Goal: Information Seeking & Learning: Learn about a topic

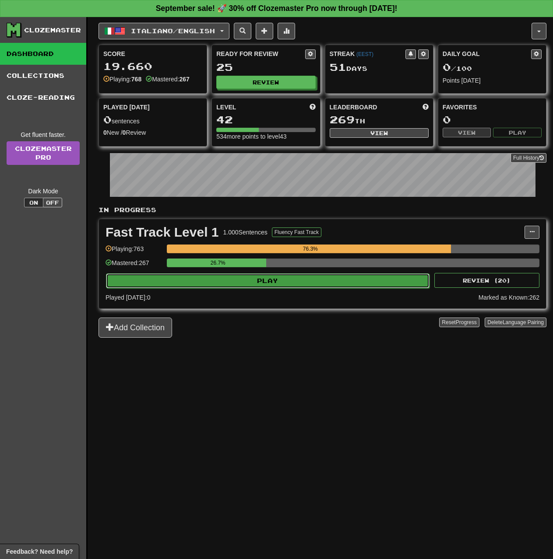
click at [284, 284] on button "Play" at bounding box center [267, 280] width 323 height 15
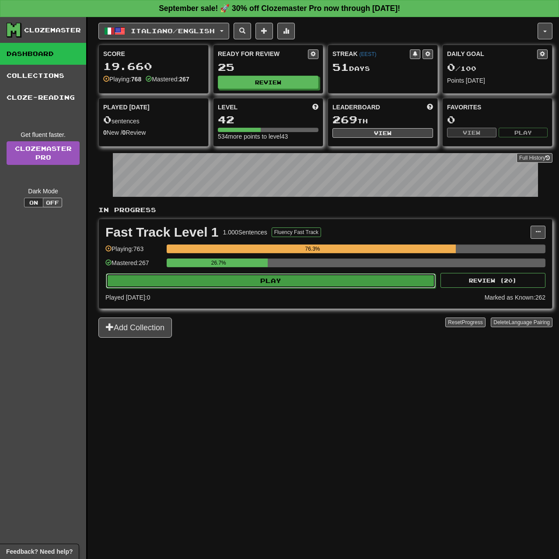
select select "**"
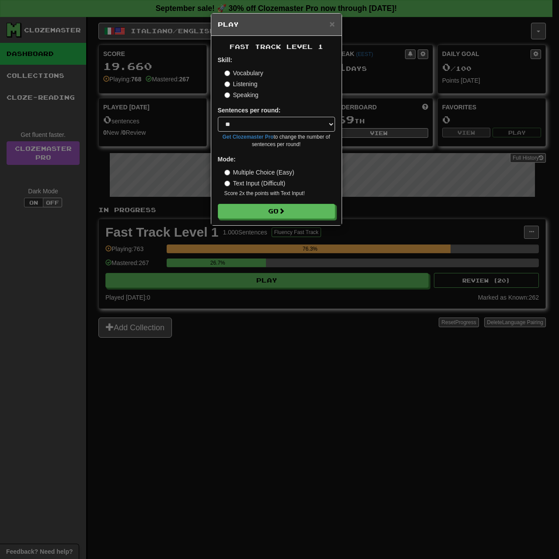
click at [255, 174] on label "Multiple Choice (Easy)" at bounding box center [259, 172] width 70 height 9
click at [259, 212] on button "Go" at bounding box center [276, 211] width 117 height 15
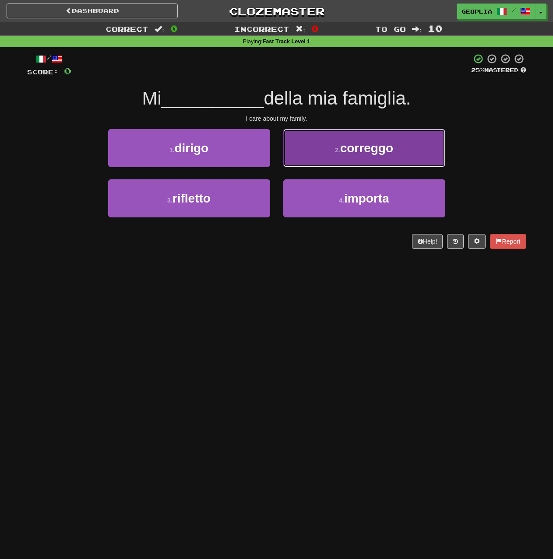
click at [315, 157] on button "2 . correggo" at bounding box center [364, 148] width 162 height 38
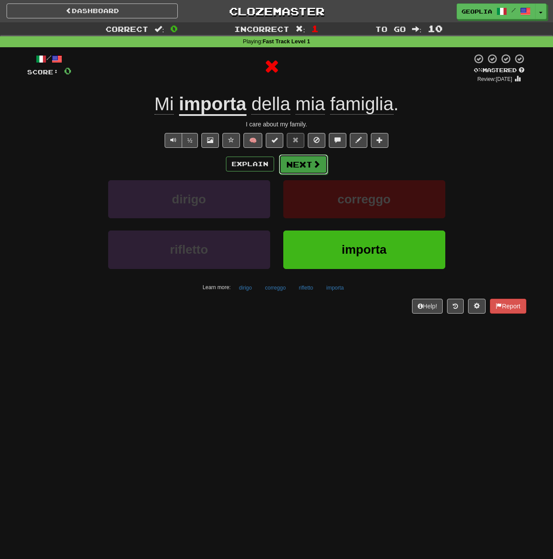
click at [310, 167] on button "Next" at bounding box center [303, 164] width 49 height 20
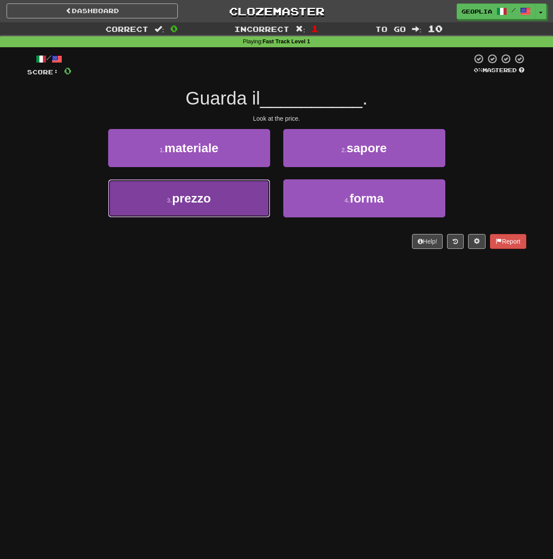
click at [236, 214] on button "3 . prezzo" at bounding box center [189, 198] width 162 height 38
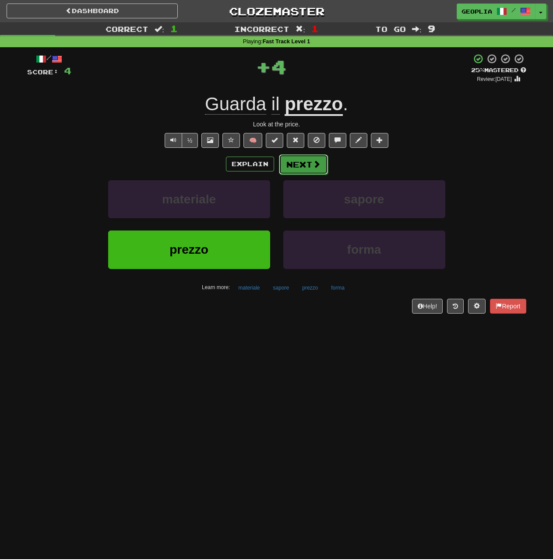
click at [301, 164] on button "Next" at bounding box center [303, 164] width 49 height 20
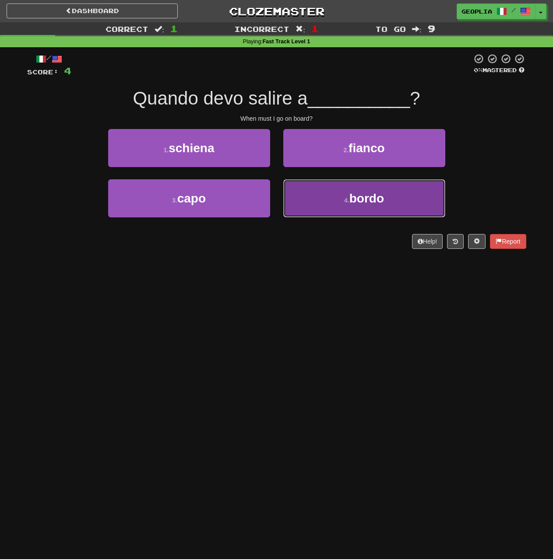
click at [311, 204] on button "4 . bordo" at bounding box center [364, 198] width 162 height 38
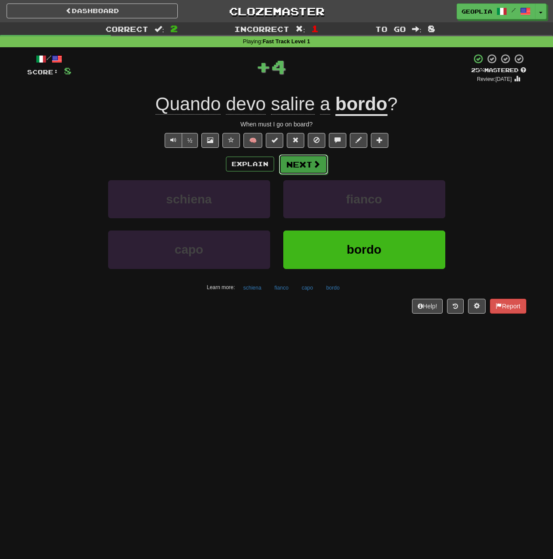
click at [313, 168] on span at bounding box center [316, 164] width 8 height 8
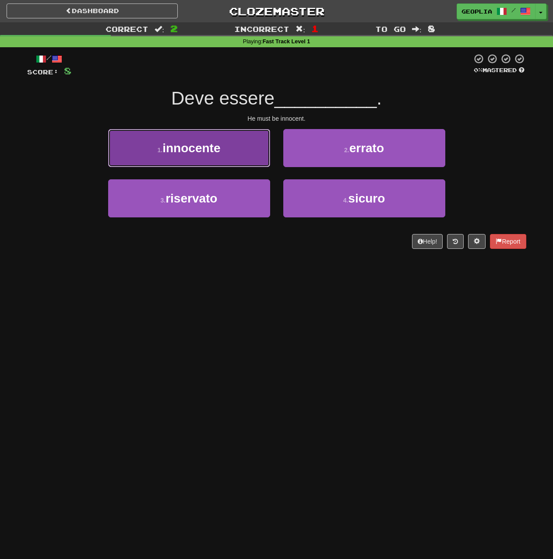
click at [166, 158] on button "1 . innocente" at bounding box center [189, 148] width 162 height 38
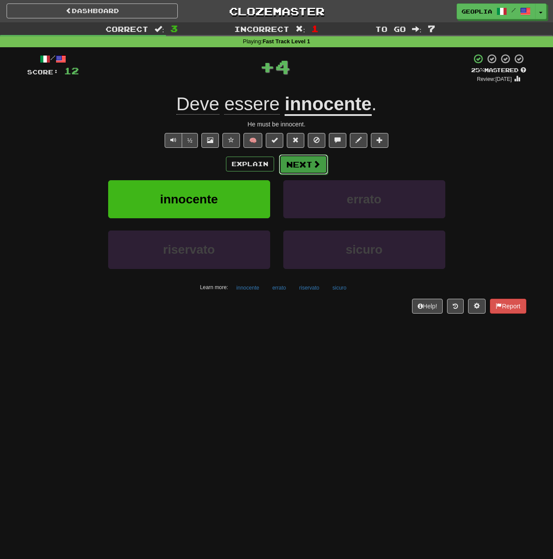
click at [309, 164] on button "Next" at bounding box center [303, 164] width 49 height 20
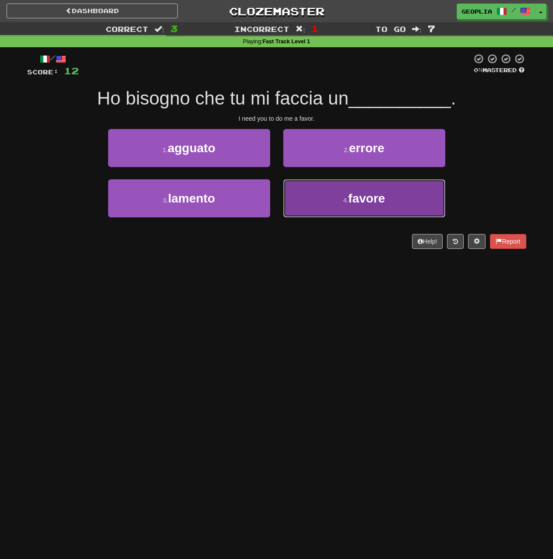
click at [320, 214] on button "4 . favore" at bounding box center [364, 198] width 162 height 38
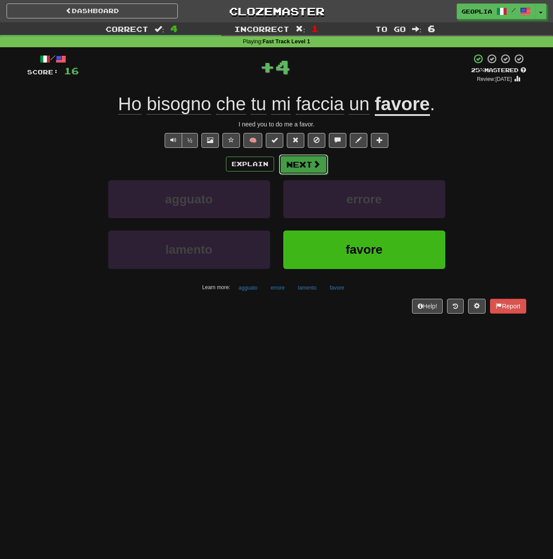
click at [307, 165] on button "Next" at bounding box center [303, 164] width 49 height 20
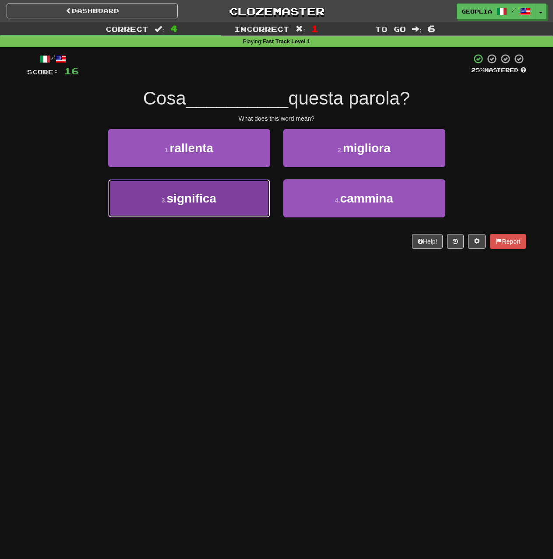
click at [158, 213] on button "3 . significa" at bounding box center [189, 198] width 162 height 38
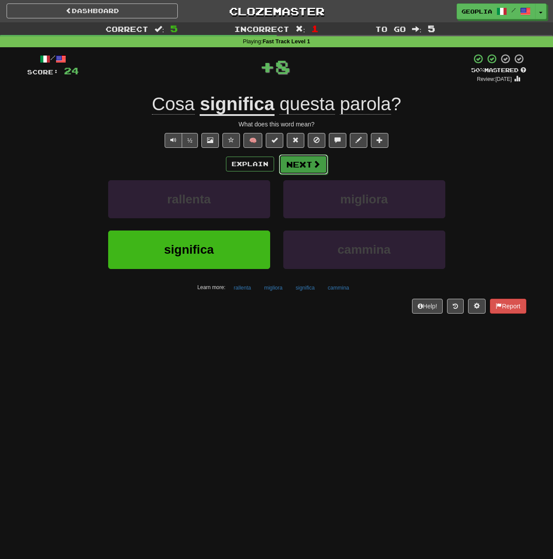
click at [308, 165] on button "Next" at bounding box center [303, 164] width 49 height 20
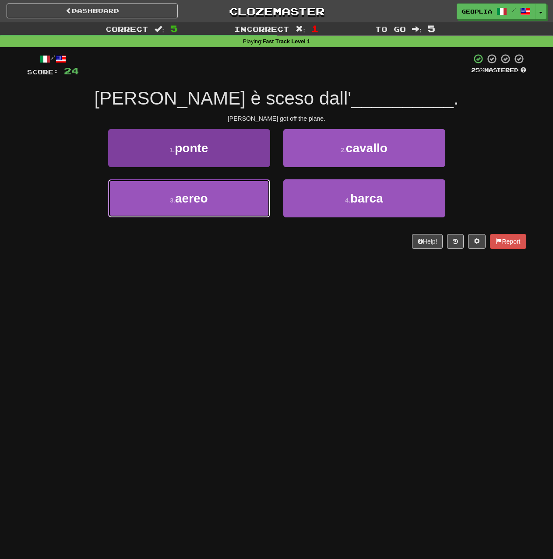
click at [238, 210] on button "3 . aereo" at bounding box center [189, 198] width 162 height 38
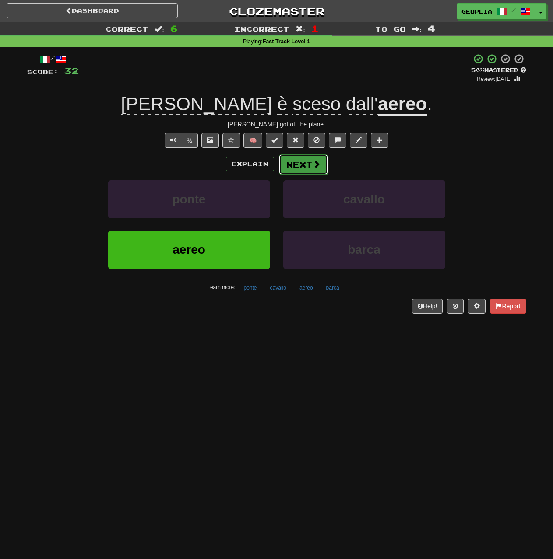
click at [305, 169] on button "Next" at bounding box center [303, 164] width 49 height 20
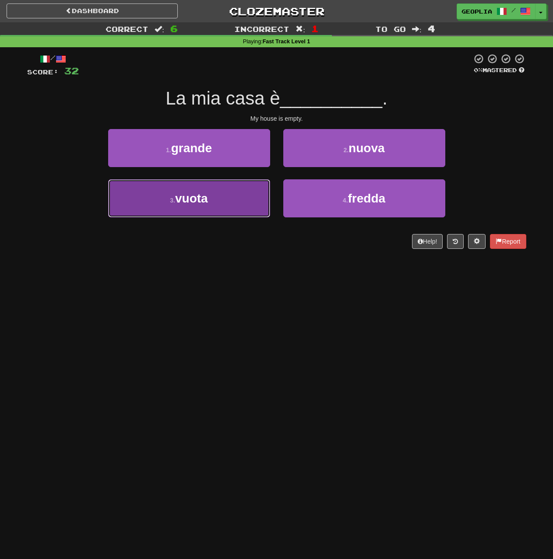
click at [253, 192] on button "3 . [GEOGRAPHIC_DATA]" at bounding box center [189, 198] width 162 height 38
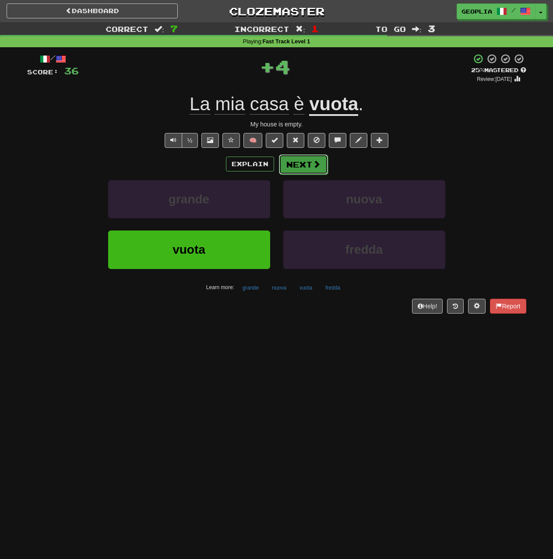
click at [308, 168] on button "Next" at bounding box center [303, 164] width 49 height 20
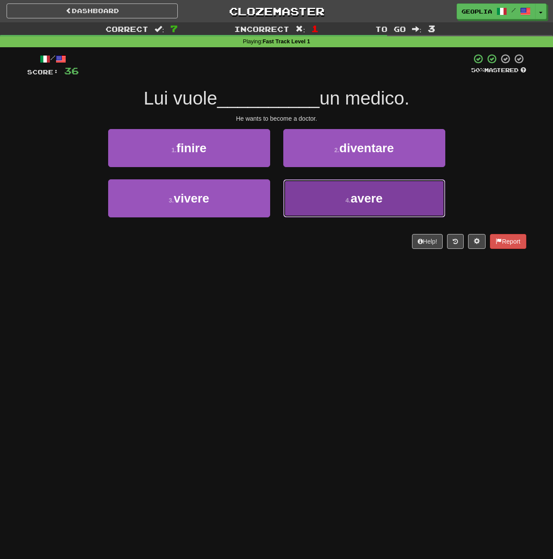
click at [291, 202] on button "4 . avere" at bounding box center [364, 198] width 162 height 38
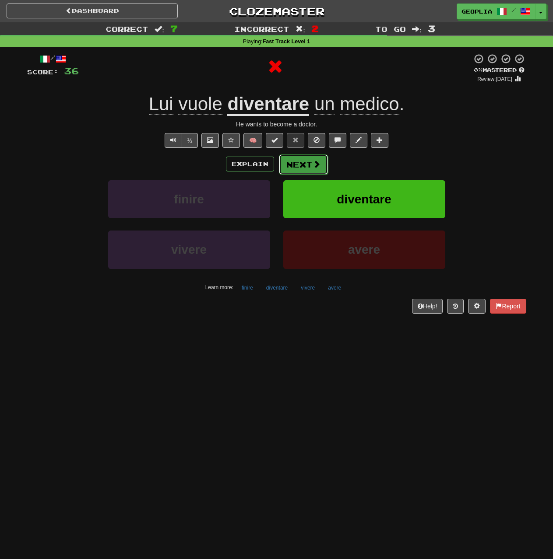
click at [288, 165] on button "Next" at bounding box center [303, 164] width 49 height 20
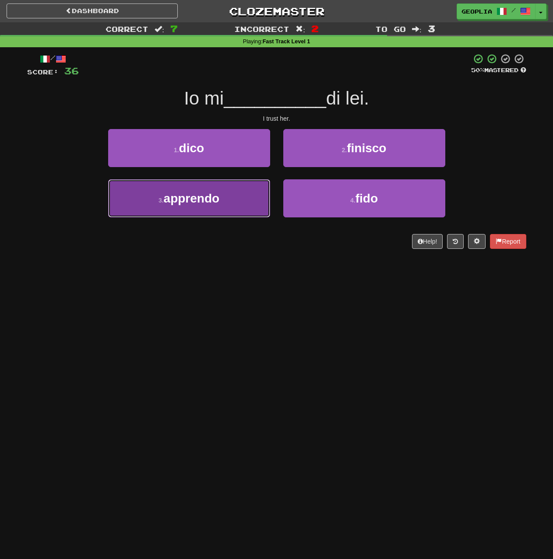
click at [242, 210] on button "3 . apprendo" at bounding box center [189, 198] width 162 height 38
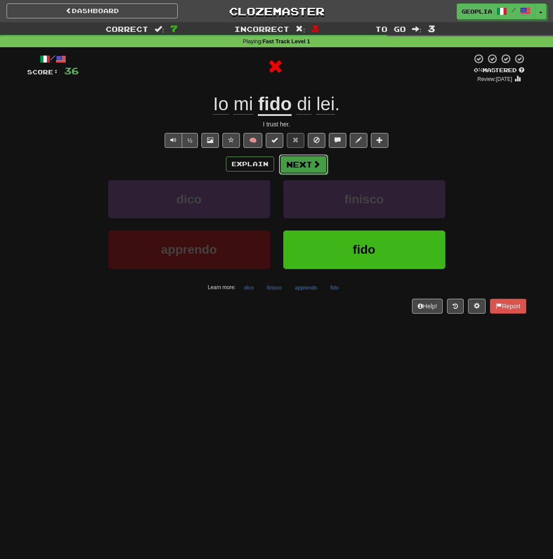
click at [295, 171] on button "Next" at bounding box center [303, 164] width 49 height 20
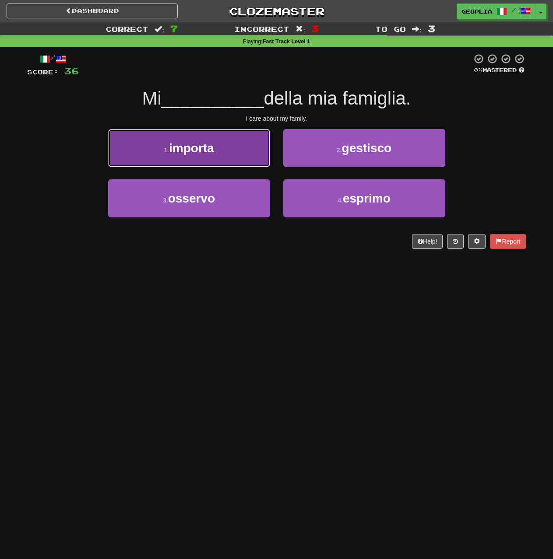
click at [245, 161] on button "1 . importa" at bounding box center [189, 148] width 162 height 38
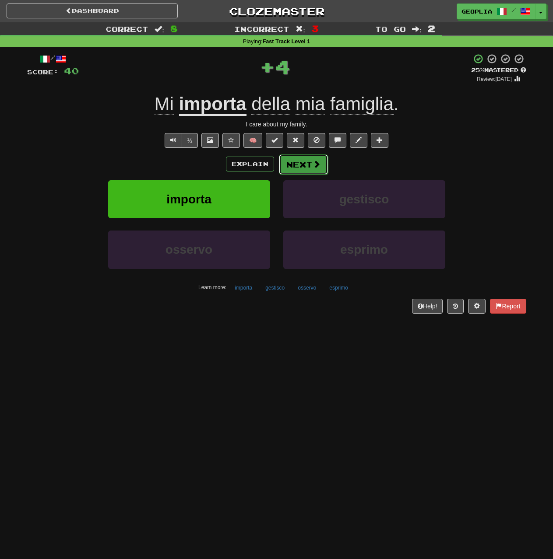
click at [312, 167] on span at bounding box center [316, 164] width 8 height 8
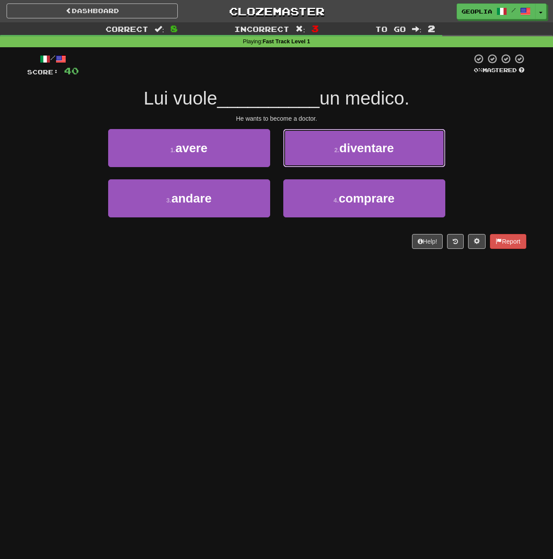
click at [312, 167] on button "2 . diventare" at bounding box center [364, 148] width 162 height 38
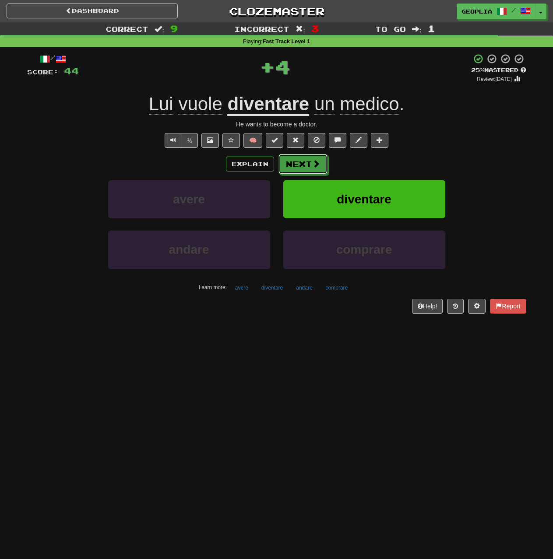
click at [312, 167] on span at bounding box center [316, 164] width 8 height 8
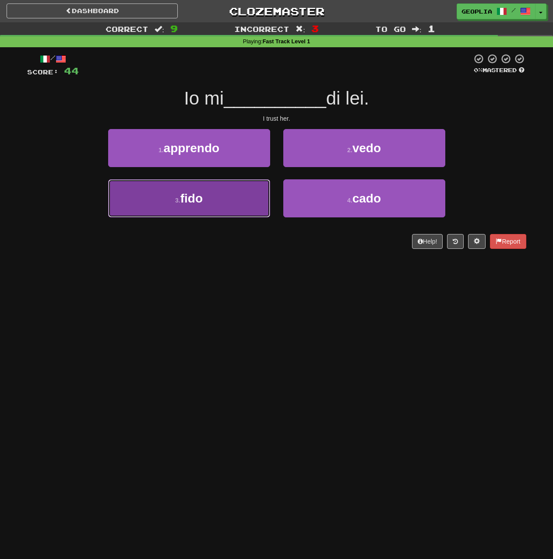
click at [228, 209] on button "3 . fido" at bounding box center [189, 198] width 162 height 38
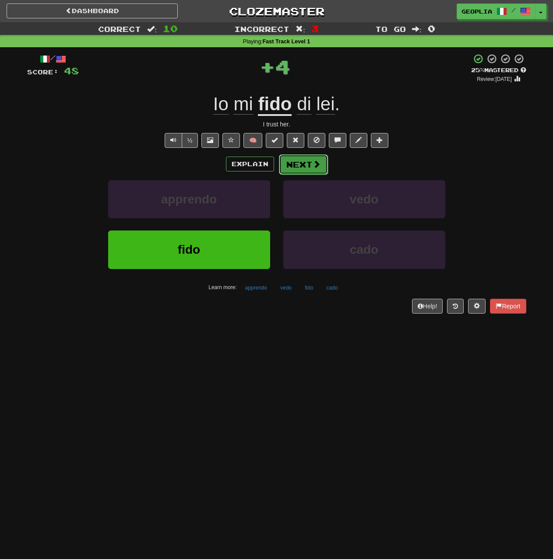
click at [321, 162] on button "Next" at bounding box center [303, 164] width 49 height 20
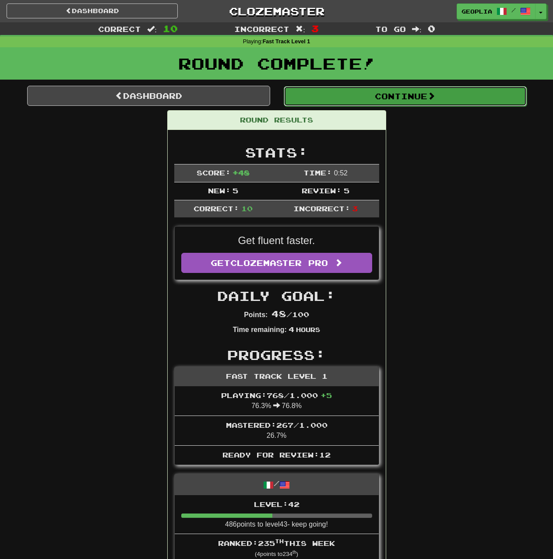
click at [332, 94] on button "Continue" at bounding box center [405, 96] width 243 height 20
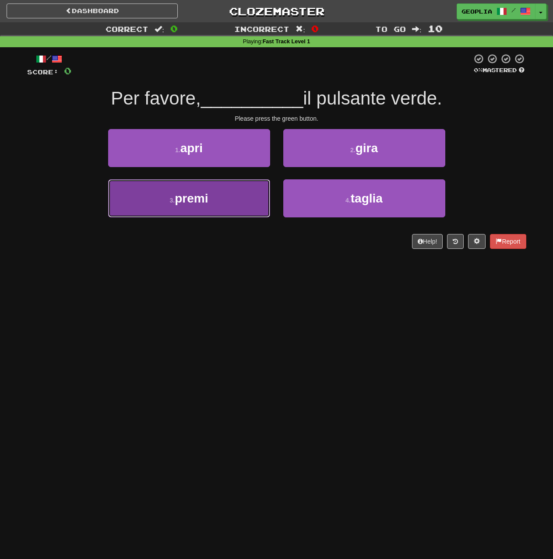
click at [221, 195] on button "3 . premi" at bounding box center [189, 198] width 162 height 38
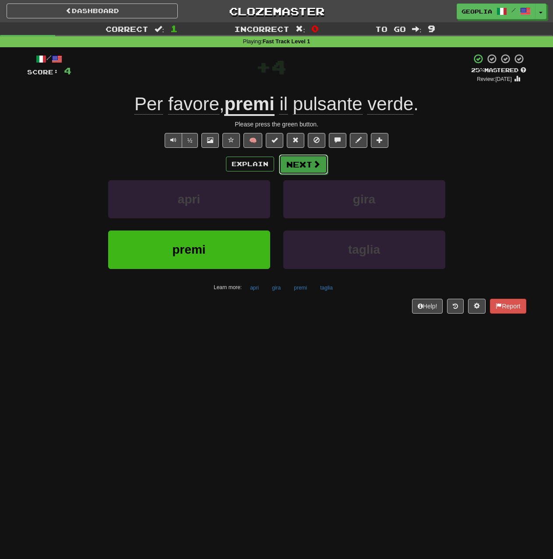
click at [294, 165] on button "Next" at bounding box center [303, 164] width 49 height 20
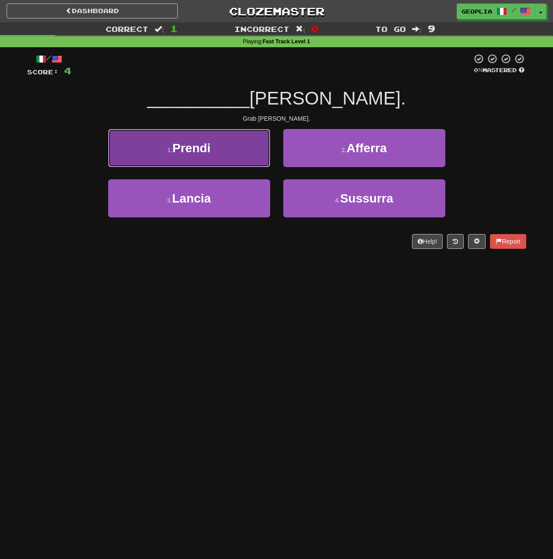
click at [221, 158] on button "1 . Prendi" at bounding box center [189, 148] width 162 height 38
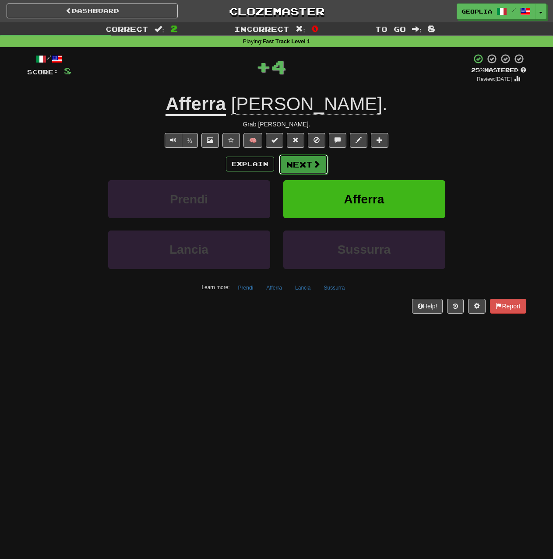
click at [314, 171] on button "Next" at bounding box center [303, 164] width 49 height 20
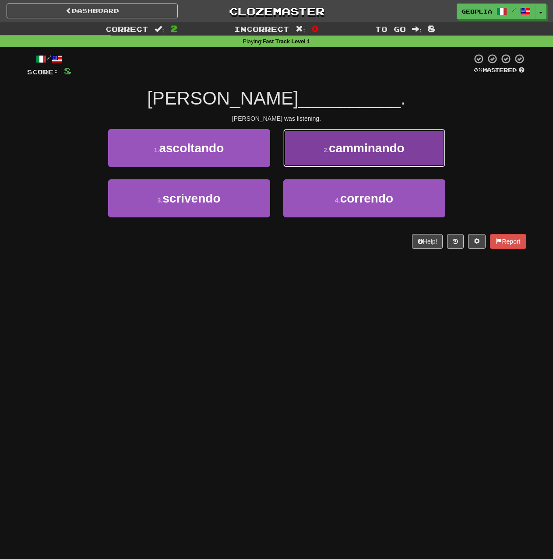
click at [313, 150] on button "2 . camminando" at bounding box center [364, 148] width 162 height 38
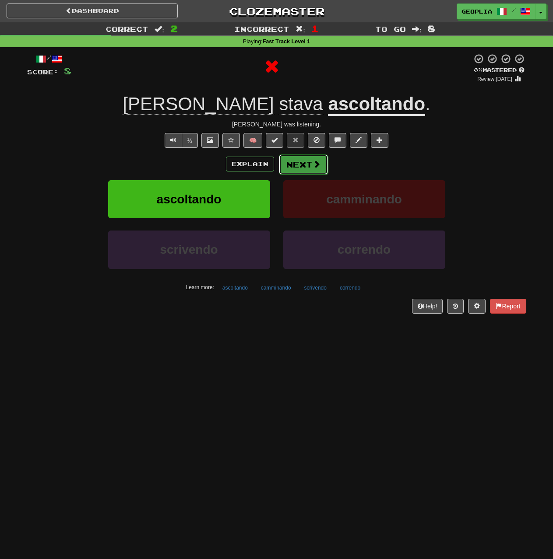
click at [293, 166] on button "Next" at bounding box center [303, 164] width 49 height 20
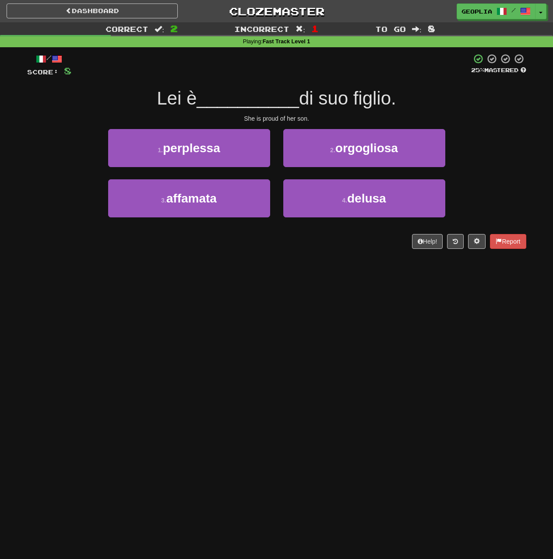
click at [279, 201] on div "4 . [GEOGRAPHIC_DATA]" at bounding box center [364, 204] width 175 height 50
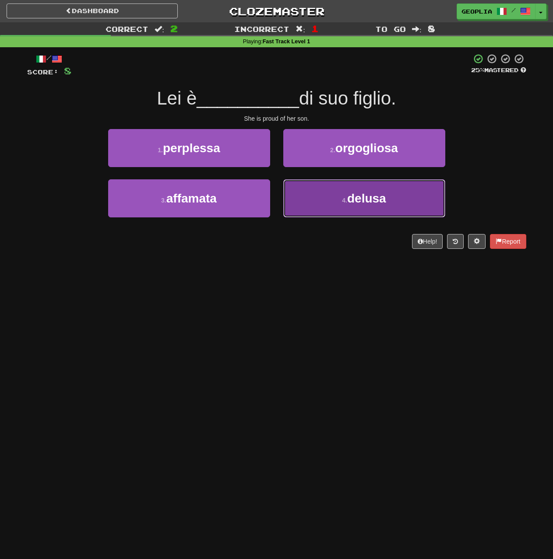
click at [295, 200] on button "4 . [GEOGRAPHIC_DATA]" at bounding box center [364, 198] width 162 height 38
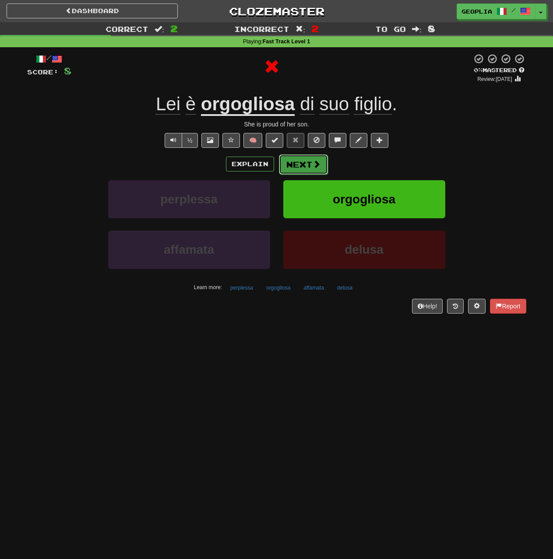
click at [294, 167] on button "Next" at bounding box center [303, 164] width 49 height 20
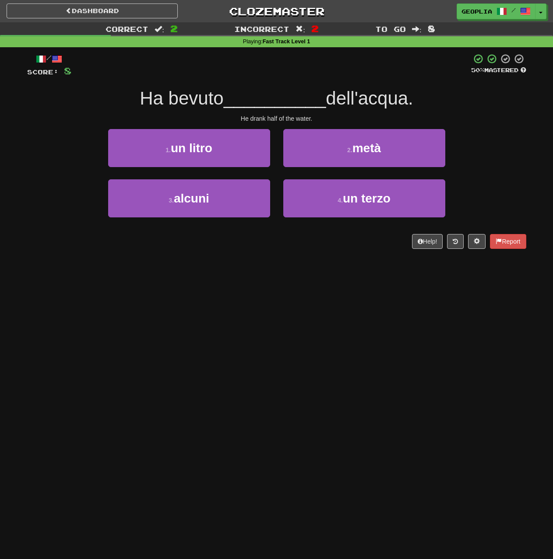
click at [337, 219] on div "4 . un terzo" at bounding box center [364, 204] width 175 height 50
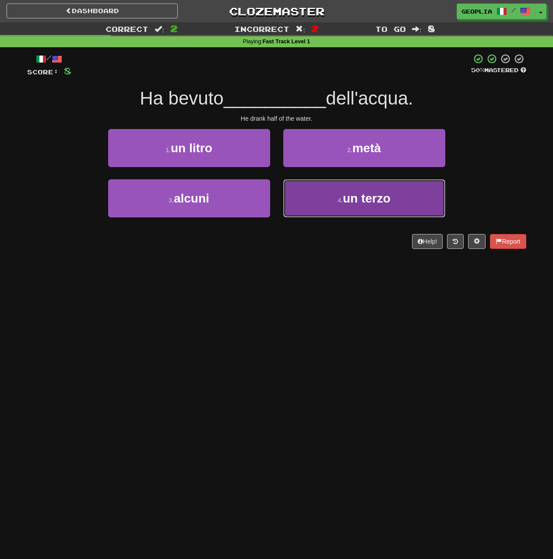
click at [335, 206] on button "4 . un terzo" at bounding box center [364, 198] width 162 height 38
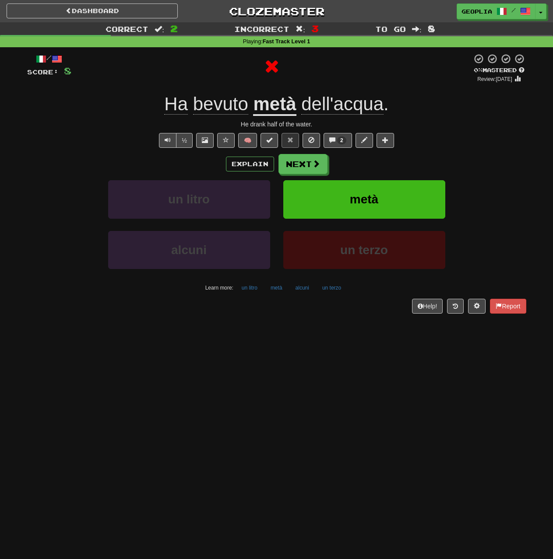
click at [308, 175] on div "Explain Next un litro metà alcuni un terzo Learn more: un litro metà alcuni un …" at bounding box center [276, 224] width 499 height 140
click at [306, 162] on button "Next" at bounding box center [303, 164] width 49 height 20
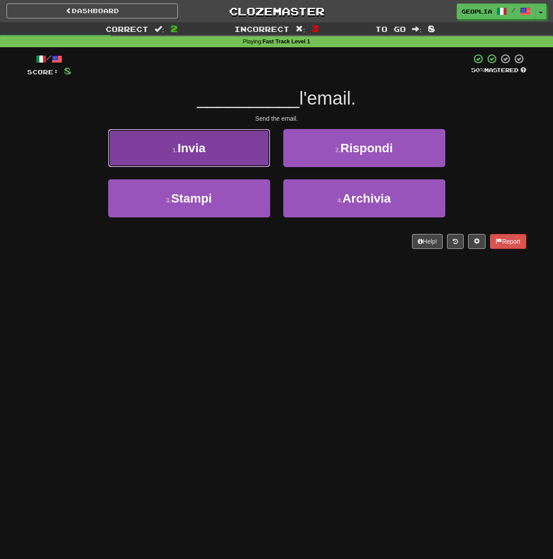
click at [231, 160] on button "1 . Invia" at bounding box center [189, 148] width 162 height 38
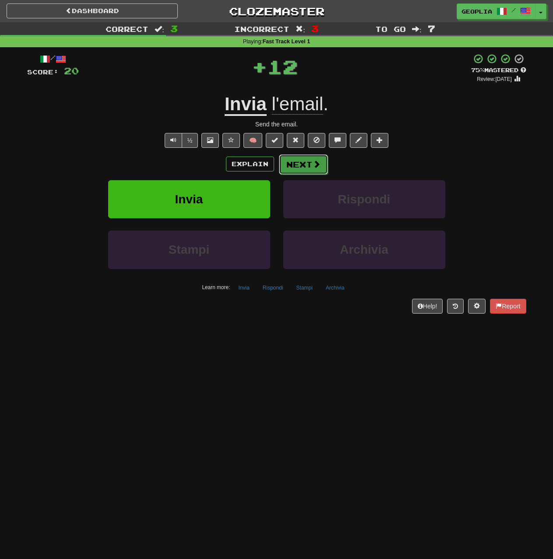
click at [293, 164] on button "Next" at bounding box center [303, 164] width 49 height 20
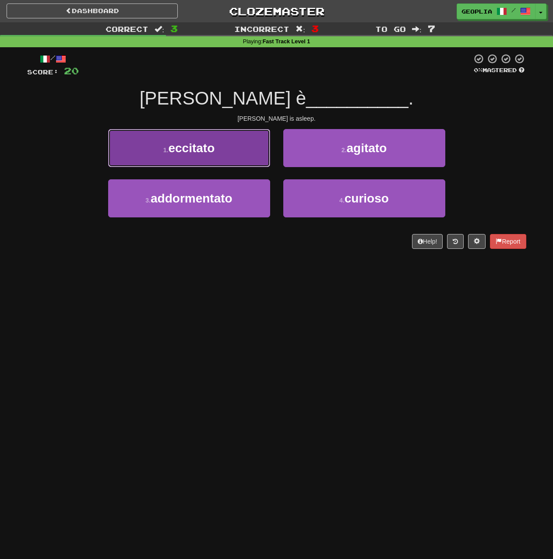
click at [245, 151] on button "1 . eccitato" at bounding box center [189, 148] width 162 height 38
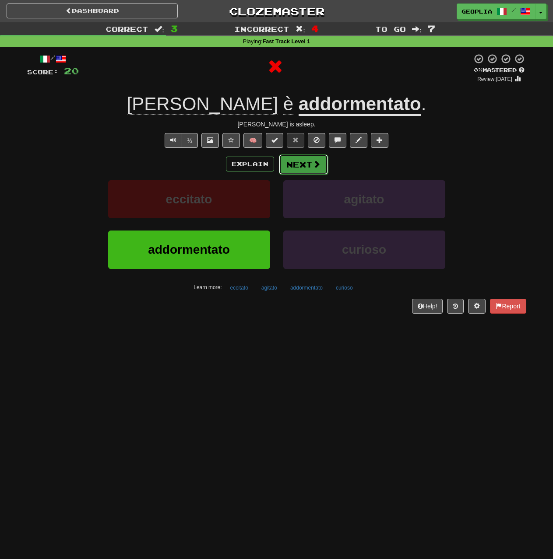
click at [319, 160] on span at bounding box center [316, 164] width 8 height 8
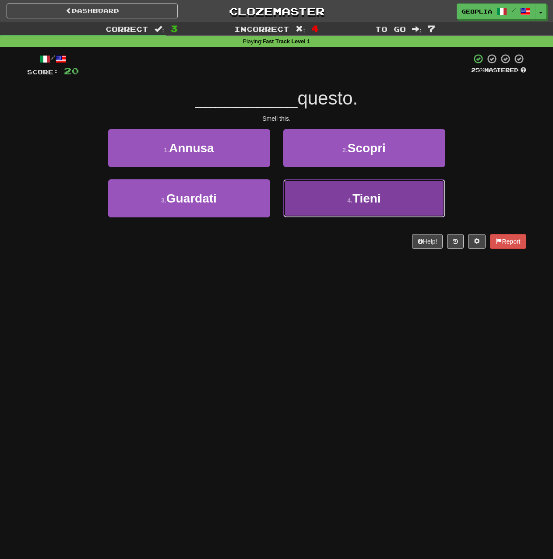
click at [332, 203] on button "4 . Tieni" at bounding box center [364, 198] width 162 height 38
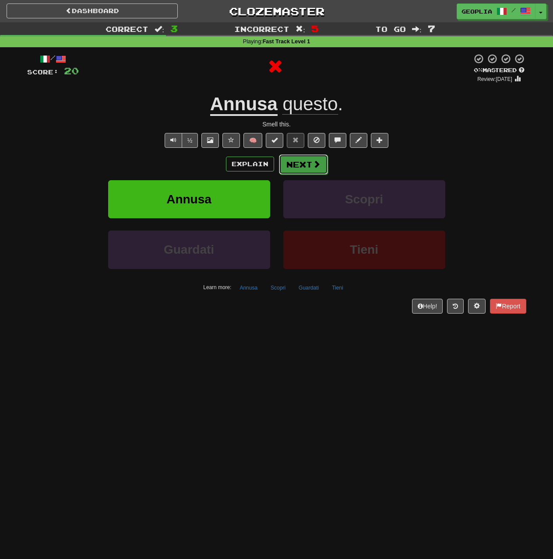
click at [312, 164] on span at bounding box center [316, 164] width 8 height 8
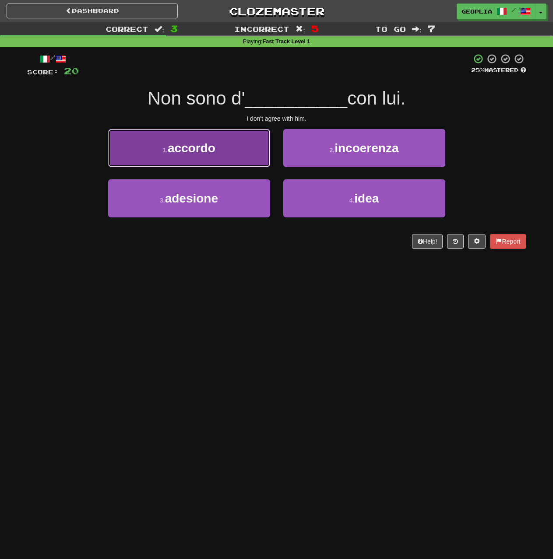
click at [238, 158] on button "1 . accordo" at bounding box center [189, 148] width 162 height 38
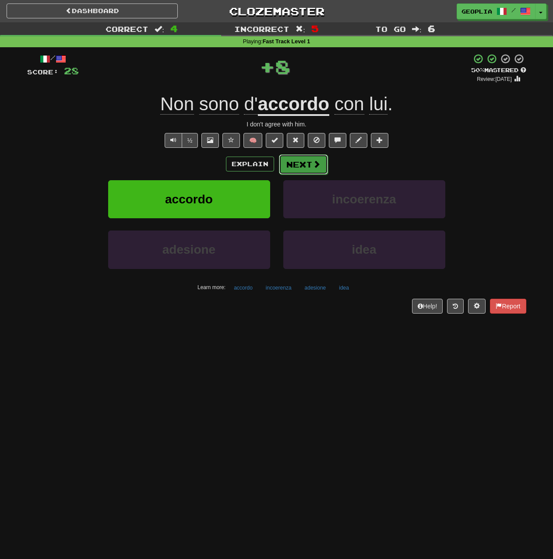
click at [297, 165] on button "Next" at bounding box center [303, 164] width 49 height 20
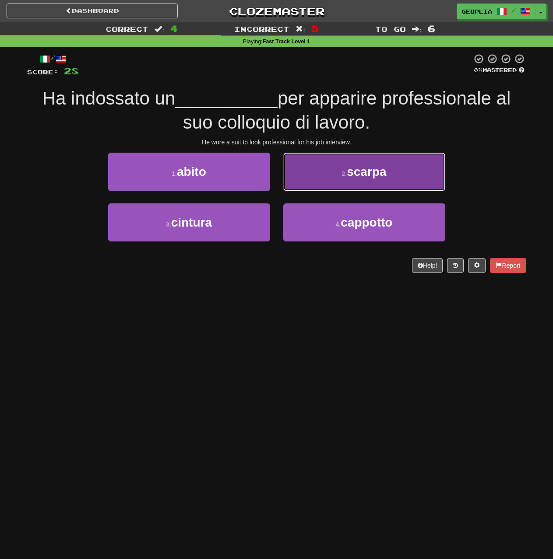
click at [291, 165] on button "2 . scarpa" at bounding box center [364, 172] width 162 height 38
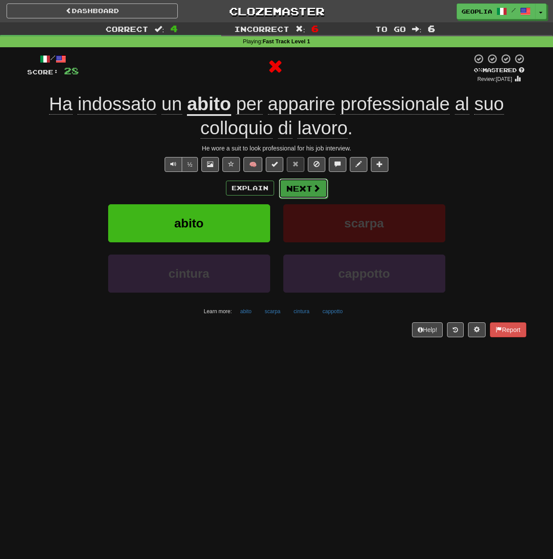
click at [284, 186] on button "Next" at bounding box center [303, 189] width 49 height 20
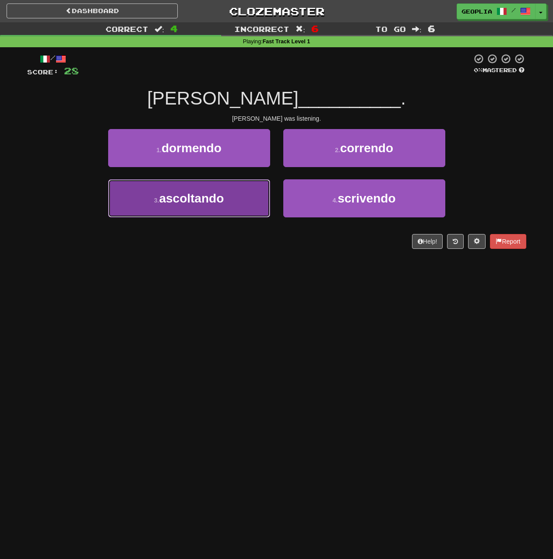
click at [197, 189] on button "3 . ascoltando" at bounding box center [189, 198] width 162 height 38
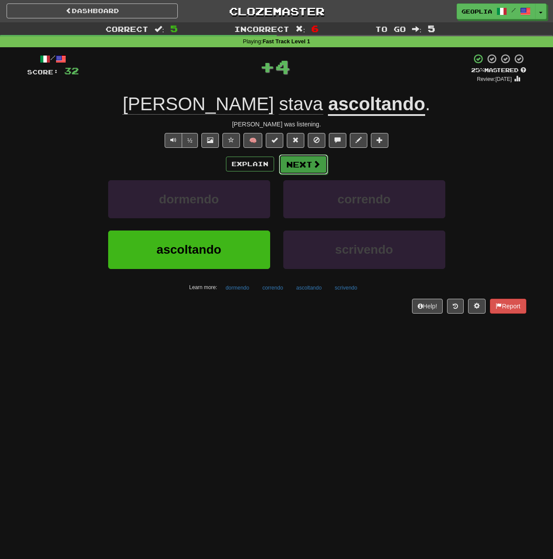
click at [305, 168] on button "Next" at bounding box center [303, 164] width 49 height 20
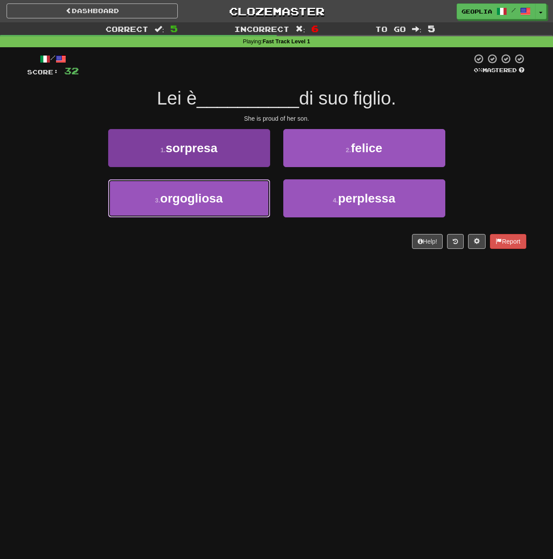
click at [180, 213] on button "3 . [GEOGRAPHIC_DATA]" at bounding box center [189, 198] width 162 height 38
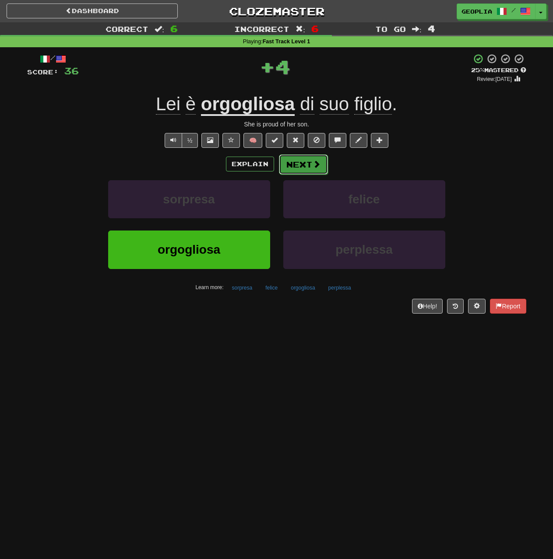
click at [312, 161] on span at bounding box center [316, 164] width 8 height 8
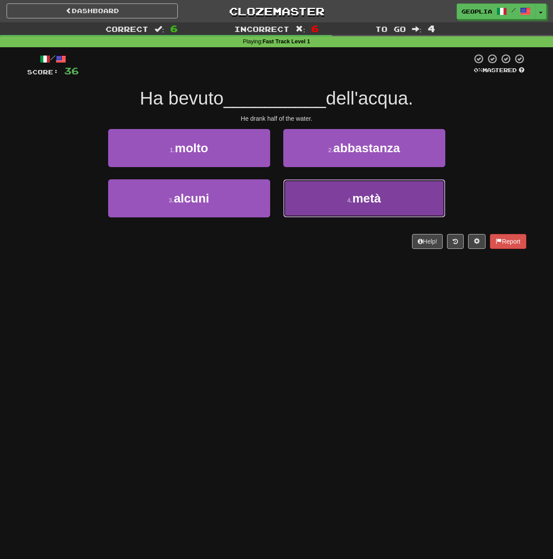
click at [316, 201] on button "4 . metà" at bounding box center [364, 198] width 162 height 38
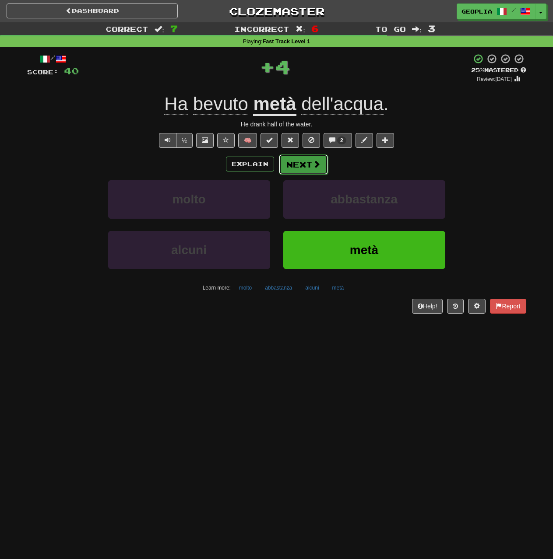
click at [315, 168] on span at bounding box center [316, 164] width 8 height 8
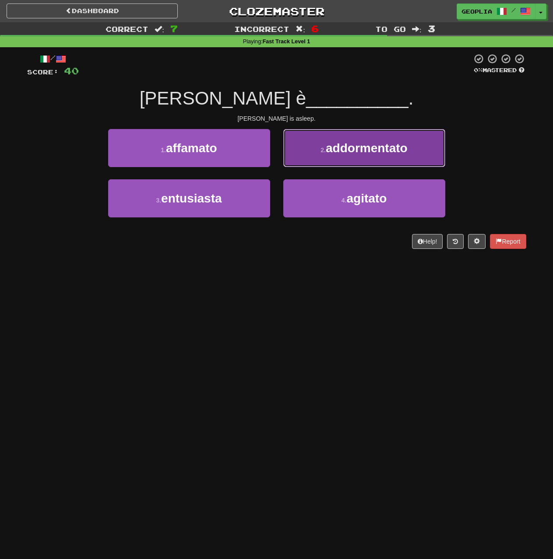
click at [307, 162] on button "2 . addormentato" at bounding box center [364, 148] width 162 height 38
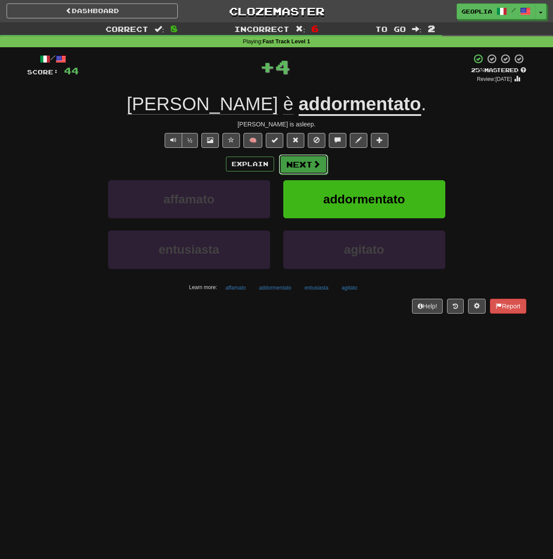
click at [307, 168] on button "Next" at bounding box center [303, 164] width 49 height 20
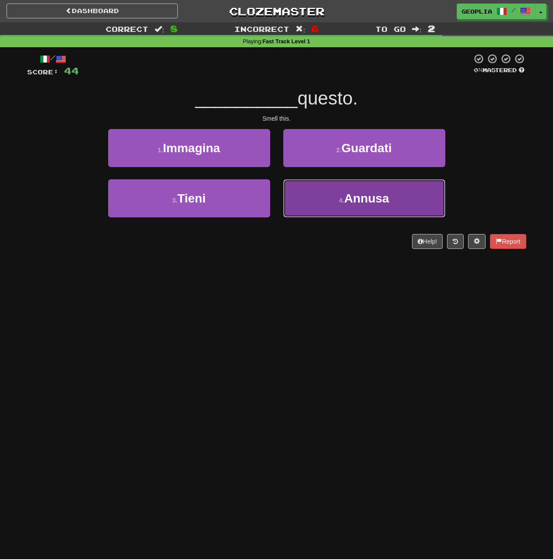
click at [305, 182] on button "4 . Annusa" at bounding box center [364, 198] width 162 height 38
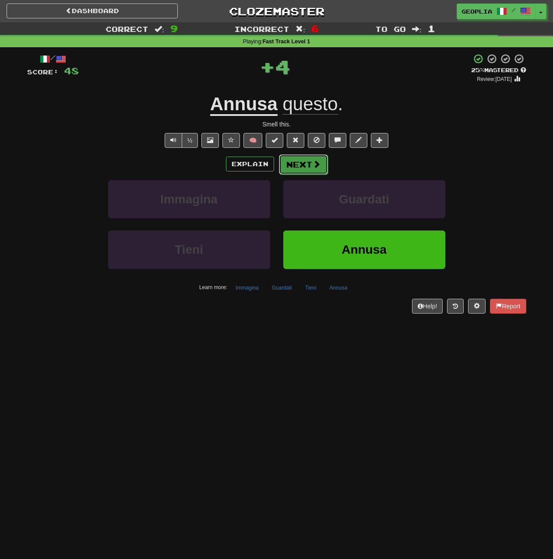
click at [308, 168] on button "Next" at bounding box center [303, 164] width 49 height 20
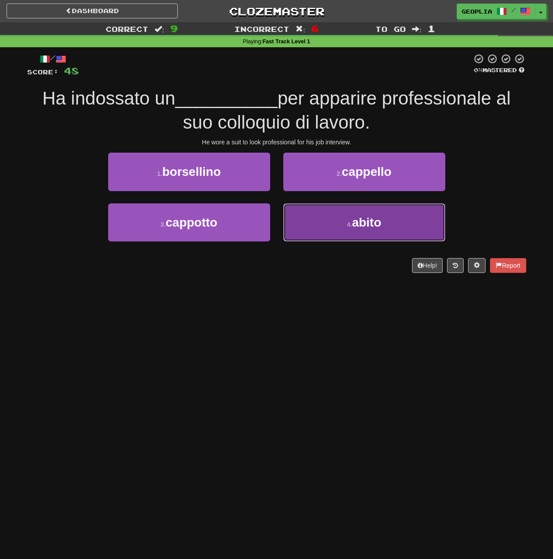
click at [302, 214] on button "4 . abito" at bounding box center [364, 222] width 162 height 38
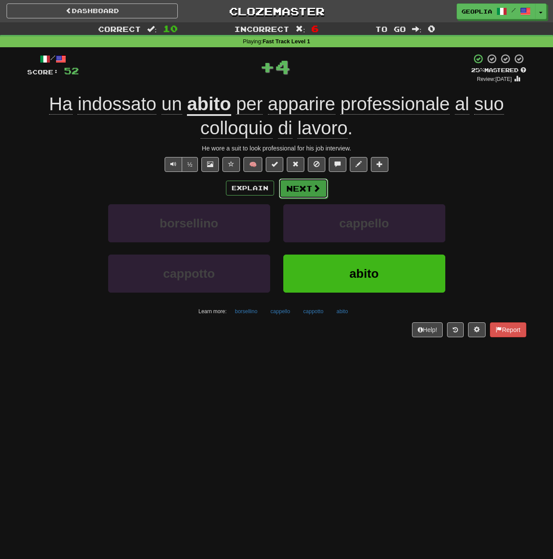
click at [307, 182] on button "Next" at bounding box center [303, 189] width 49 height 20
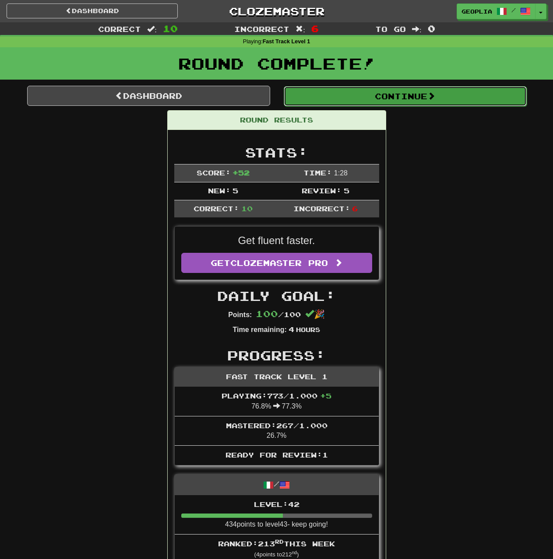
click at [369, 96] on button "Continue" at bounding box center [405, 96] width 243 height 20
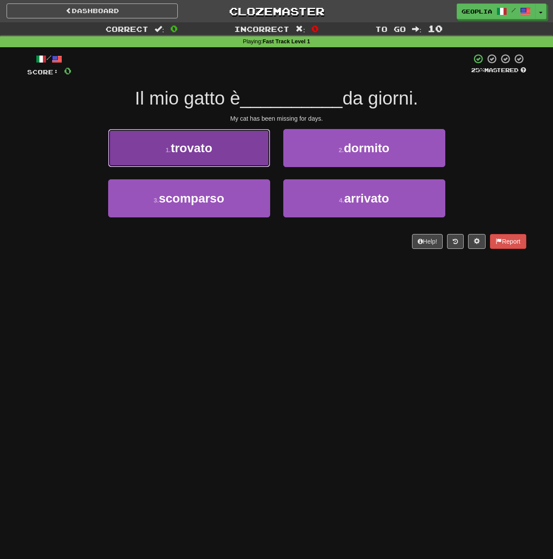
click at [243, 162] on button "1 . trovato" at bounding box center [189, 148] width 162 height 38
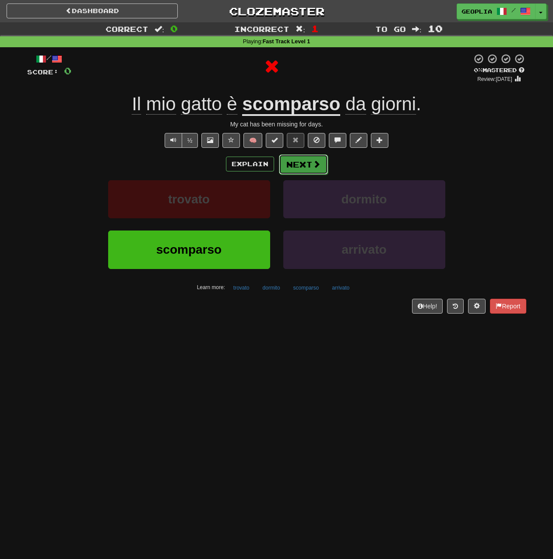
click at [310, 169] on button "Next" at bounding box center [303, 164] width 49 height 20
